Goal: Navigation & Orientation: Find specific page/section

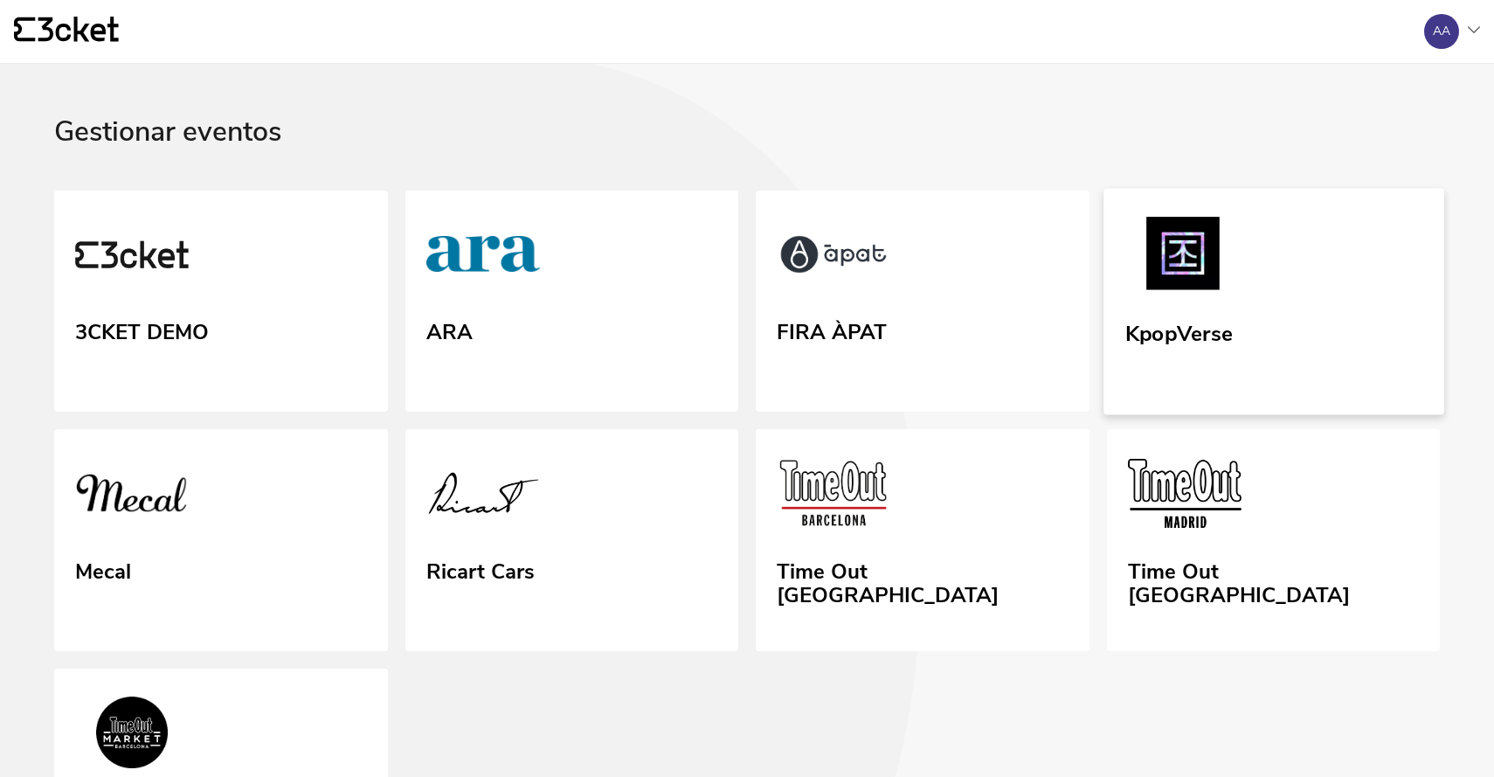
click at [1288, 311] on link "KpopVerse" at bounding box center [1274, 301] width 340 height 226
click at [1179, 259] on img at bounding box center [1183, 257] width 116 height 80
click at [1440, 36] on div "AA" at bounding box center [1441, 31] width 17 height 14
click at [1367, 163] on div "Gestionar eventos" at bounding box center [1387, 169] width 176 height 42
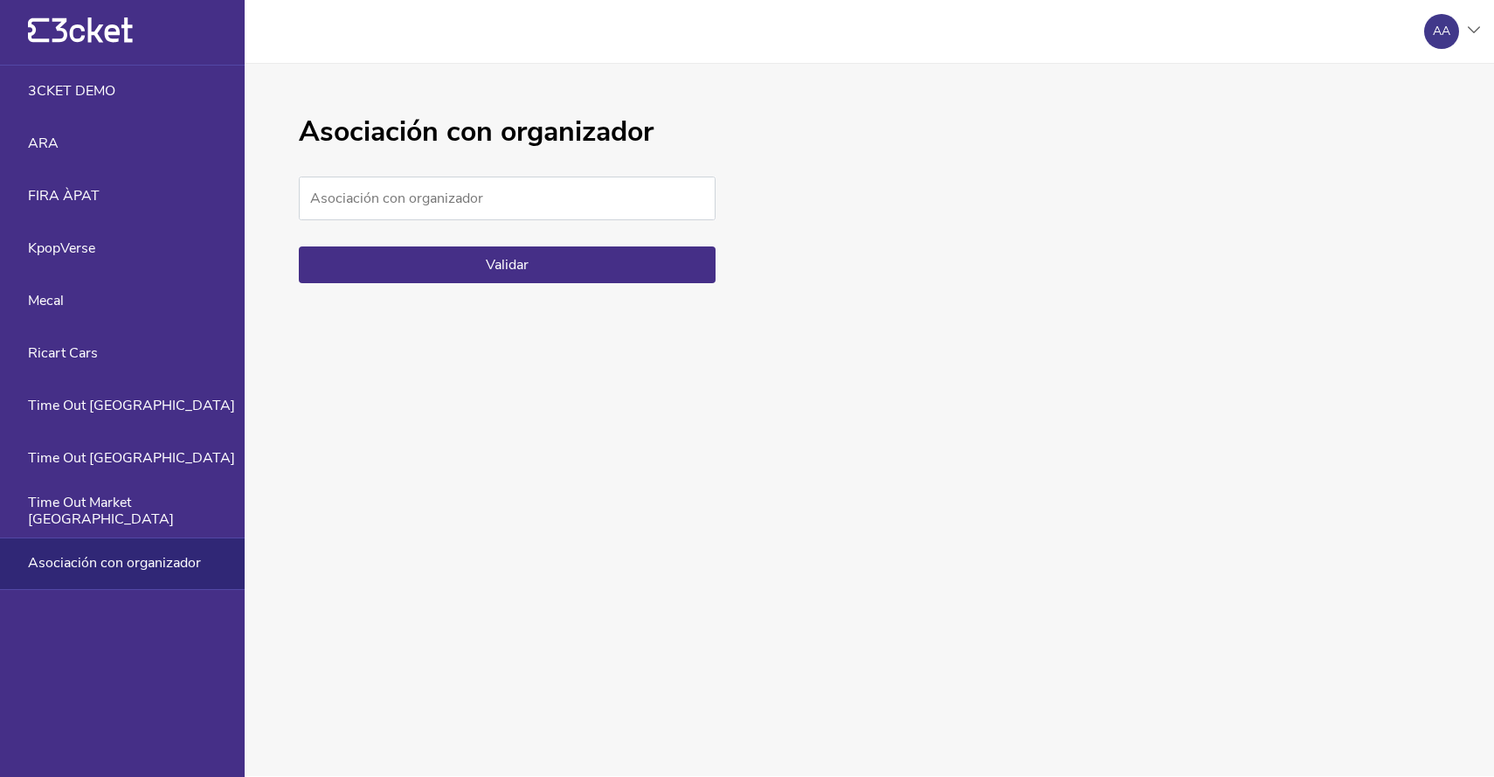
click at [89, 15] on div "{' '}" at bounding box center [122, 33] width 245 height 66
click at [1469, 37] on div "AA" at bounding box center [1446, 31] width 70 height 35
click at [1416, 129] on div "Administración" at bounding box center [1387, 127] width 176 height 42
